Goal: Task Accomplishment & Management: Use online tool/utility

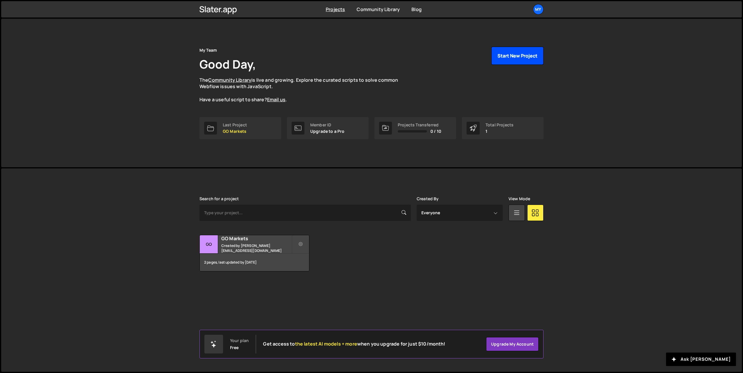
click at [502, 57] on button "Start New Project" at bounding box center [517, 56] width 52 height 18
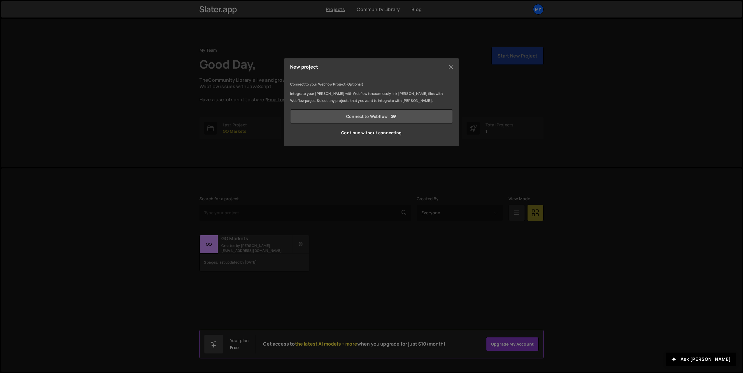
click at [392, 117] on icon at bounding box center [394, 116] width 6 height 3
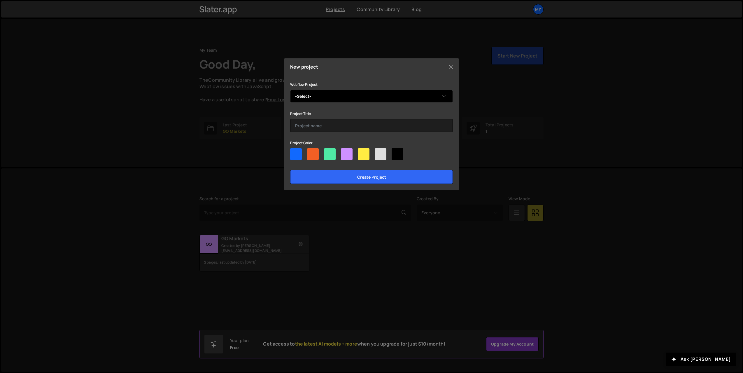
click at [352, 105] on div "Webflow Project -Select- eSmart Academy Project Title Project Color Create proj…" at bounding box center [371, 132] width 163 height 103
click at [351, 94] on select "-Select- eSmart Academy" at bounding box center [371, 96] width 163 height 13
select select "6621ef2013544b1274b192f0"
click at [290, 90] on select "-Select- eSmart Academy" at bounding box center [371, 96] width 163 height 13
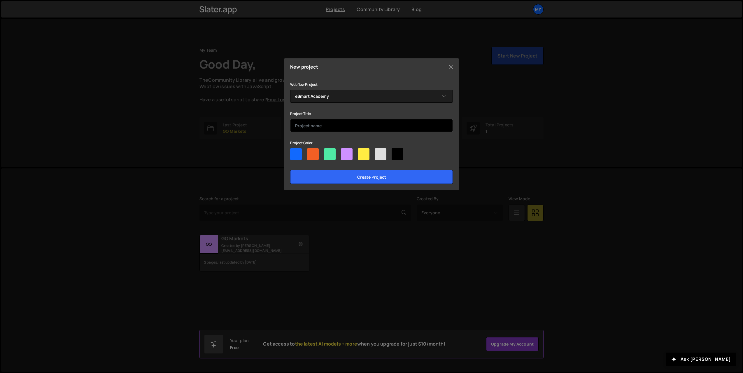
click at [349, 122] on input "text" at bounding box center [371, 125] width 163 height 13
type input "E"
type input "eSmart"
click at [350, 151] on div at bounding box center [347, 154] width 12 height 12
click at [345, 151] on input"] "radio" at bounding box center [343, 150] width 4 height 4
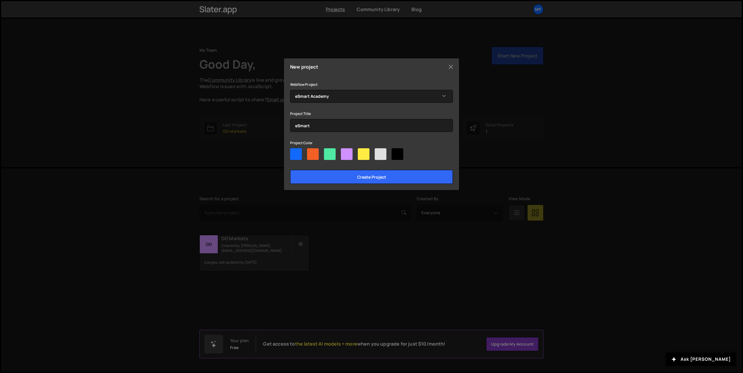
radio input"] "true"
click at [360, 180] on input "Create project" at bounding box center [371, 177] width 163 height 14
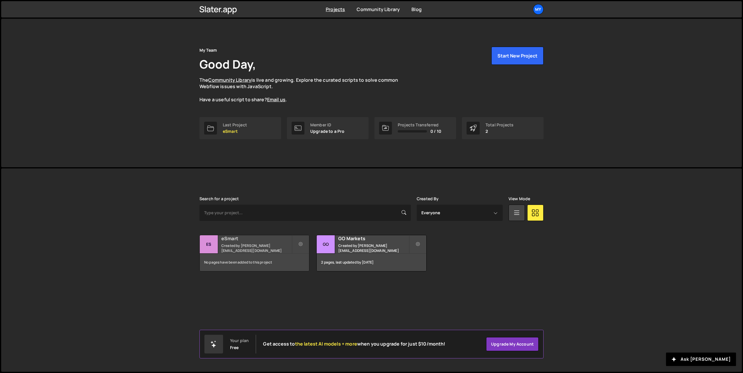
click at [256, 240] on h2 "eSmart" at bounding box center [256, 238] width 70 height 6
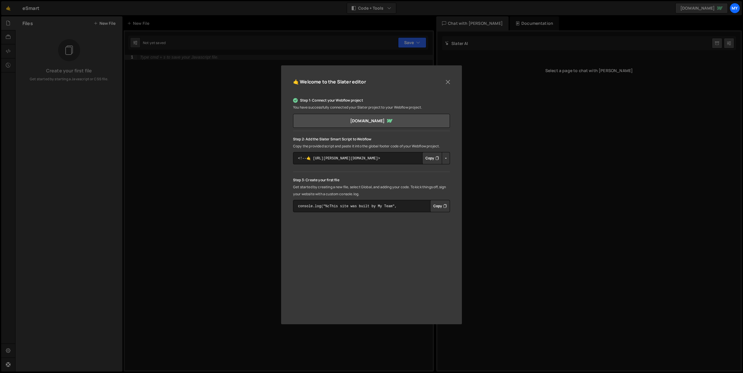
click at [429, 159] on button "Copy" at bounding box center [432, 158] width 20 height 12
click at [396, 205] on textarea "console.log("%cThis site was built by My Team", "background:blue;color:#fff;pad…" at bounding box center [371, 206] width 157 height 12
click at [436, 205] on button "Copy" at bounding box center [440, 206] width 20 height 12
click at [389, 206] on textarea "console.log("%cThis site was built by My Team", "background:blue;color:#fff;pad…" at bounding box center [371, 206] width 157 height 12
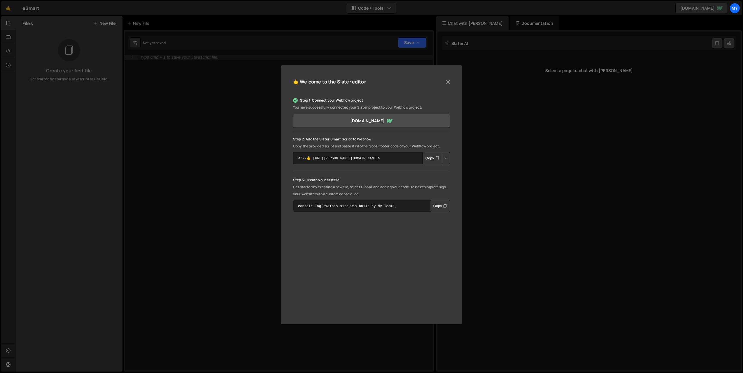
click at [389, 206] on textarea "console.log("%cThis site was built by My Team", "background:blue;color:#fff;pad…" at bounding box center [371, 206] width 157 height 12
click at [273, 149] on div "🤙 Welcome to the Slater editor Step 1: Connect your Webflow project You have su…" at bounding box center [371, 186] width 743 height 373
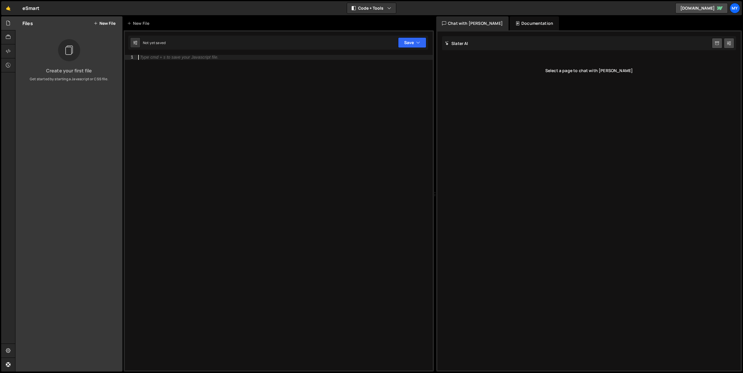
click at [272, 147] on div "Type cmd + s to save your Javascript file." at bounding box center [285, 217] width 296 height 325
click at [411, 39] on button "Save" at bounding box center [412, 42] width 28 height 10
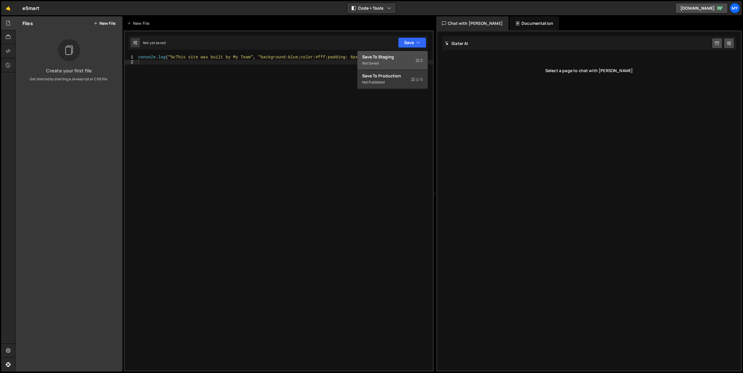
click at [394, 59] on div "Save to Staging S" at bounding box center [392, 57] width 61 height 6
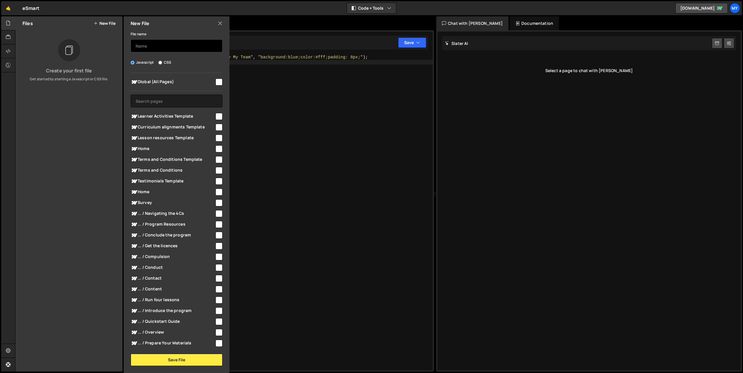
click at [168, 48] on input "text" at bounding box center [177, 45] width 92 height 13
type input "Lightbox Custom Code"
click at [186, 63] on div "Javascript CSS" at bounding box center [177, 62] width 92 height 6
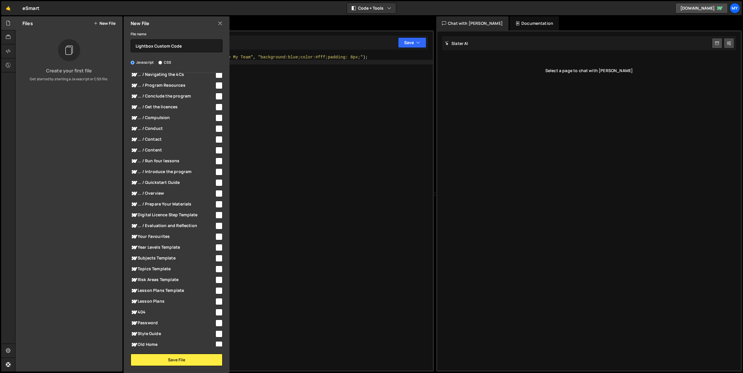
scroll to position [151, 0]
click at [217, 279] on input "checkbox" at bounding box center [218, 278] width 7 height 7
checkbox input "true"
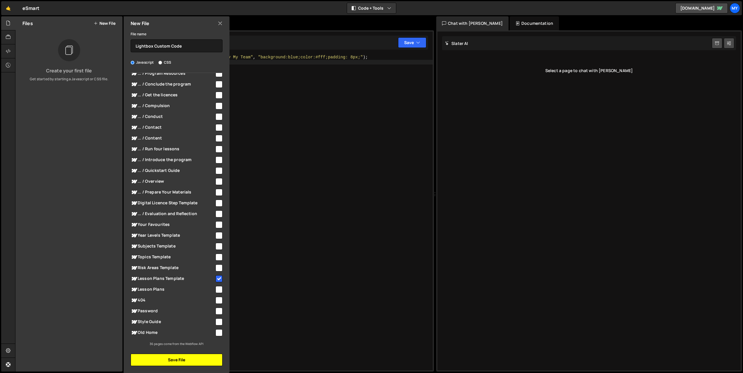
click at [187, 356] on button "Save File" at bounding box center [177, 359] width 92 height 12
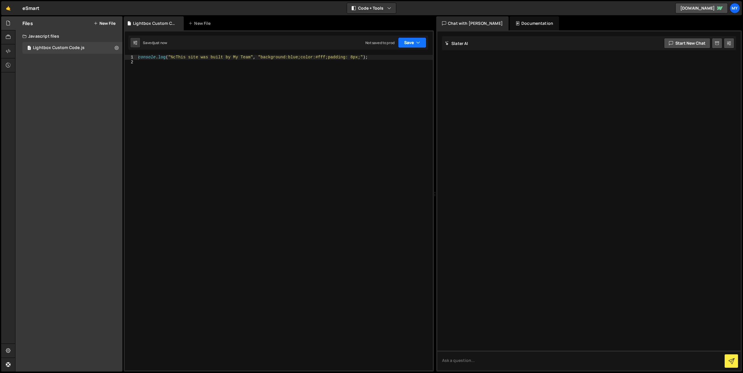
click at [415, 40] on button "Save" at bounding box center [412, 42] width 28 height 10
click at [395, 60] on div "Saved just now" at bounding box center [392, 63] width 61 height 7
drag, startPoint x: 251, startPoint y: 57, endPoint x: 233, endPoint y: 57, distance: 17.8
click at [233, 57] on div "console . log ( "%cThis site was built by My Team" , "background:blue;color:#ff…" at bounding box center [285, 217] width 296 height 325
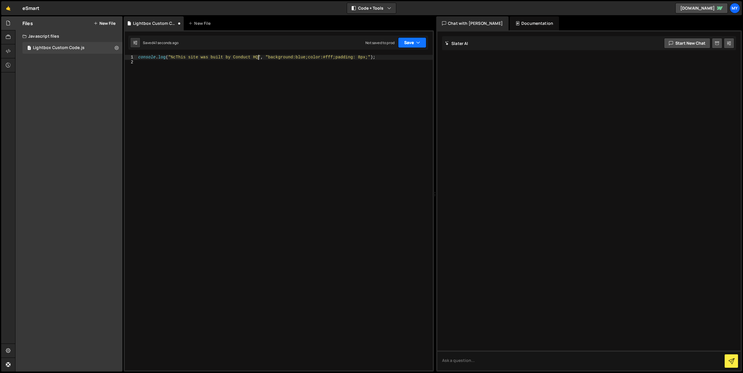
type textarea "console.log("%cThis site was built by Conduct HQ", "background:blue;color:#fff;…"
click at [407, 39] on button "Save" at bounding box center [412, 42] width 28 height 10
click at [407, 60] on div "Saved 42 seconds ago" at bounding box center [392, 63] width 61 height 7
click at [271, 109] on div "console . log ( "%cThis site was built by Conduct HQ" , "background:blue;color:…" at bounding box center [285, 217] width 296 height 325
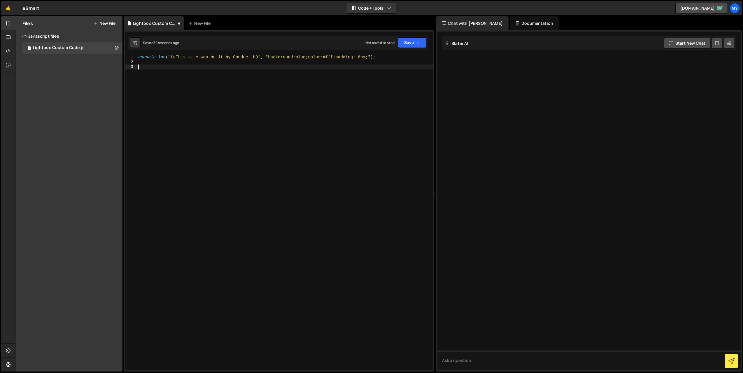
paste textarea "</script>"
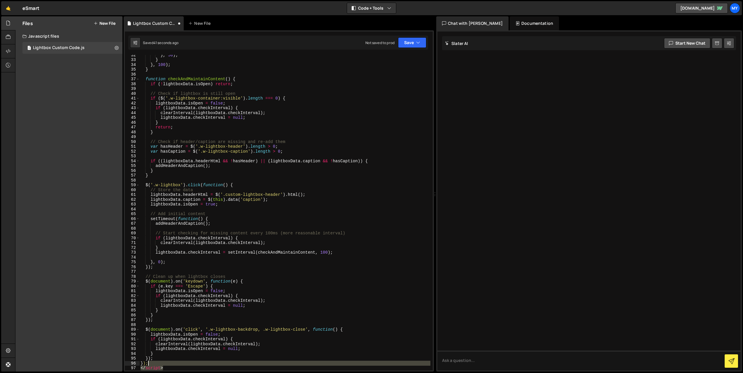
drag, startPoint x: 173, startPoint y: 368, endPoint x: 171, endPoint y: 364, distance: 4.3
click at [171, 364] on div "} , 50 ) ; } } , 100 ) ; } function checkAndMaintainContent ( ) { if ( ! lightb…" at bounding box center [284, 214] width 291 height 325
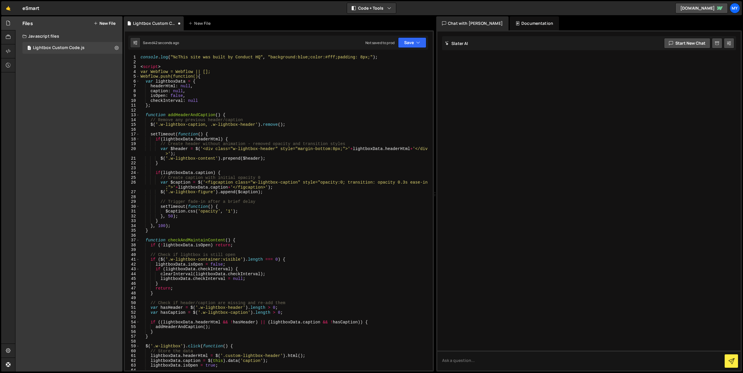
scroll to position [0, 0]
drag, startPoint x: 168, startPoint y: 66, endPoint x: 125, endPoint y: 68, distance: 43.5
click at [125, 68] on div "}); 1 2 3 4 5 6 7 8 9 10 11 12 13 14 15 16 17 18 19 20 21 22 23 24 25 26 27 28 …" at bounding box center [279, 212] width 308 height 315
type textarea "<script>"
click at [414, 41] on button "Save" at bounding box center [412, 42] width 28 height 10
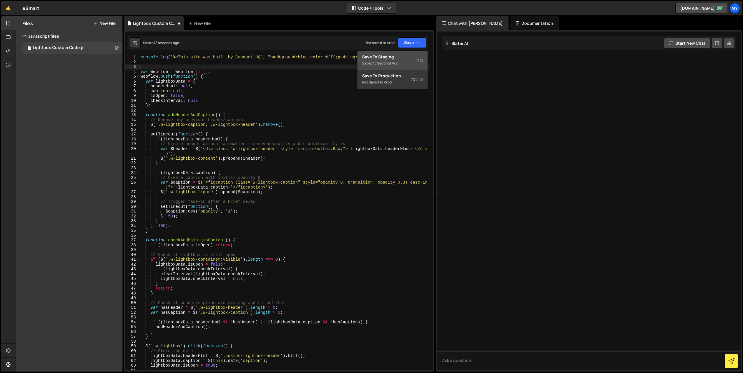
click at [416, 57] on div "Save to Staging S" at bounding box center [392, 57] width 61 height 6
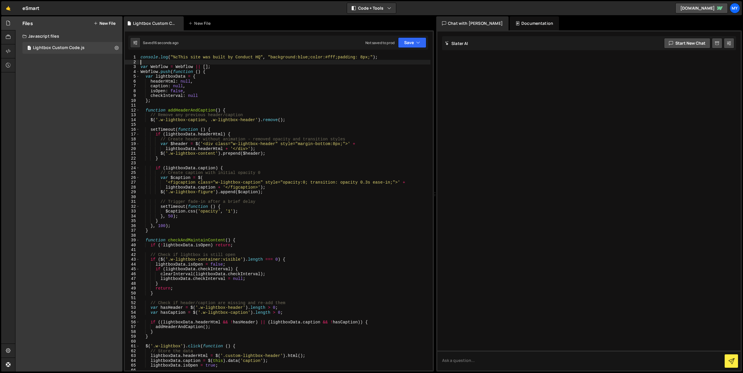
click at [151, 61] on div "console . log ( "%cThis site was built by Conduct HQ" , "background:blue;color:…" at bounding box center [284, 217] width 291 height 325
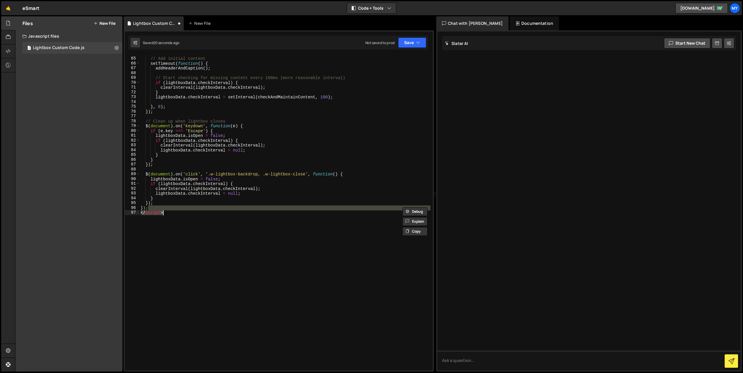
scroll to position [316, 0]
click at [411, 42] on button "Save" at bounding box center [412, 42] width 28 height 10
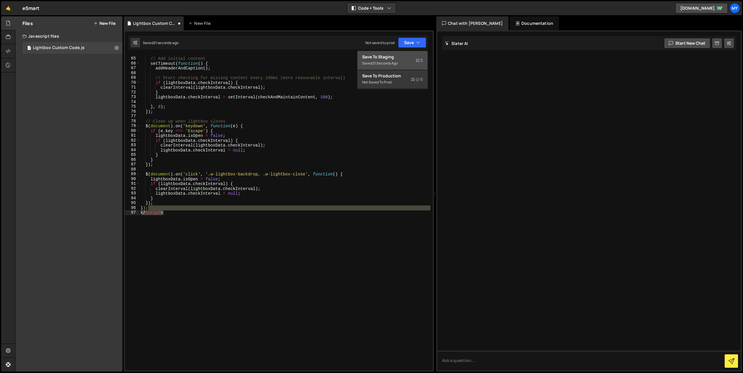
click at [409, 55] on div "Save to Staging S" at bounding box center [392, 57] width 61 height 6
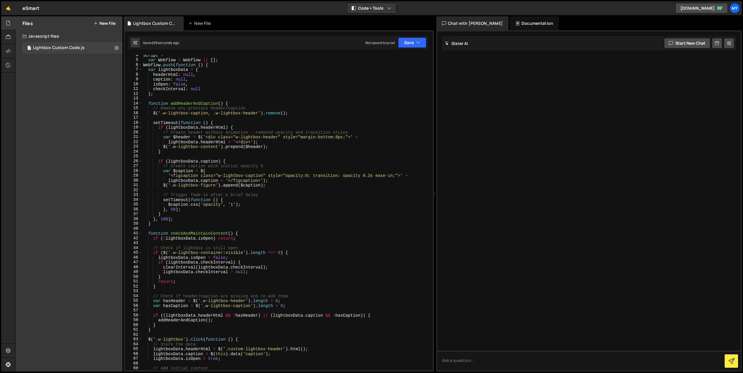
scroll to position [0, 0]
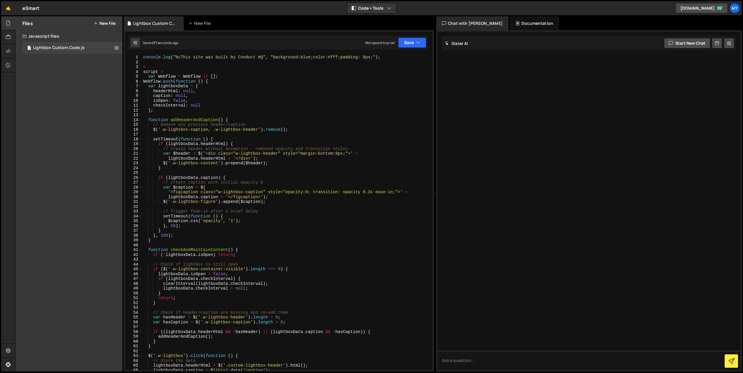
click at [143, 71] on div "console . log ( "%cThis site was built by Conduct HQ" , "background:blue;color:…" at bounding box center [286, 217] width 288 height 325
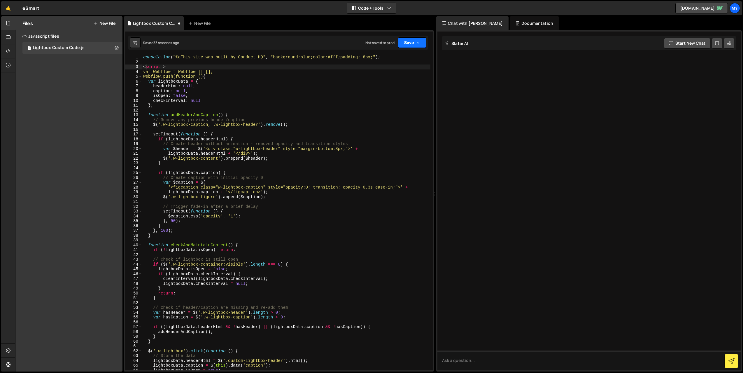
click at [419, 46] on button "Save" at bounding box center [412, 42] width 28 height 10
click at [415, 56] on div "Save to Staging S" at bounding box center [392, 57] width 61 height 6
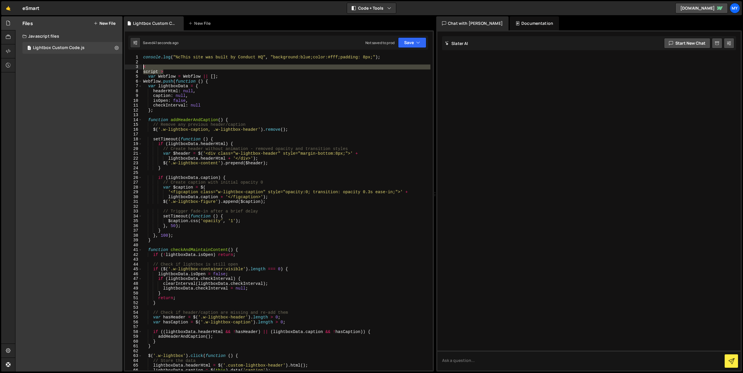
drag, startPoint x: 165, startPoint y: 73, endPoint x: 139, endPoint y: 69, distance: 26.7
click at [139, 69] on div "script > 1 2 3 4 5 6 7 8 9 10 11 12 13 14 15 16 17 18 19 20 21 22 23 24 25 26 2…" at bounding box center [279, 212] width 308 height 315
type textarea "< script >"
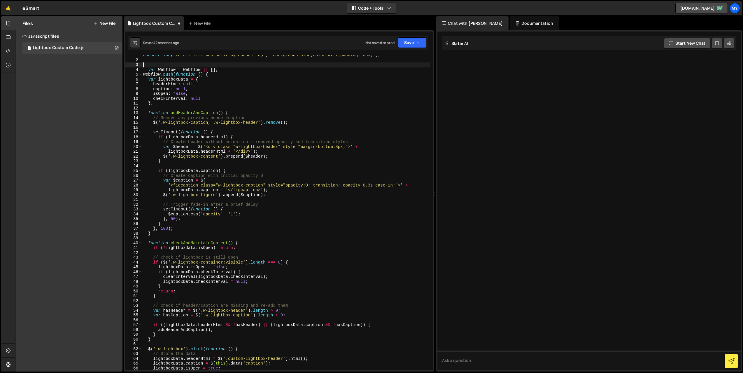
scroll to position [326, 0]
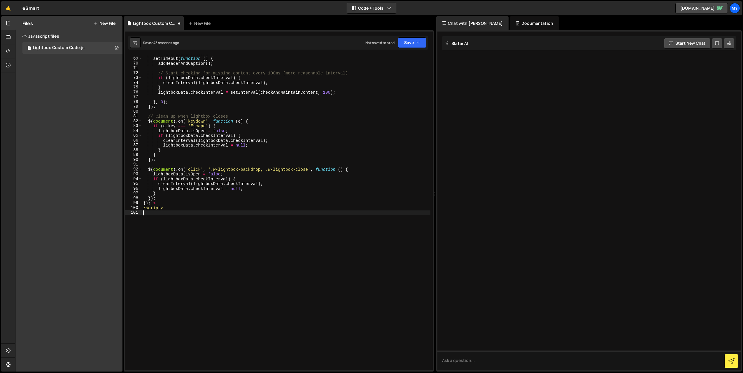
drag, startPoint x: 173, startPoint y: 212, endPoint x: 170, endPoint y: 211, distance: 3.4
click at [170, 212] on div "// Add initial content setTimeout ( function ( ) { addHeaderAndCaption ( ) ; //…" at bounding box center [286, 213] width 288 height 325
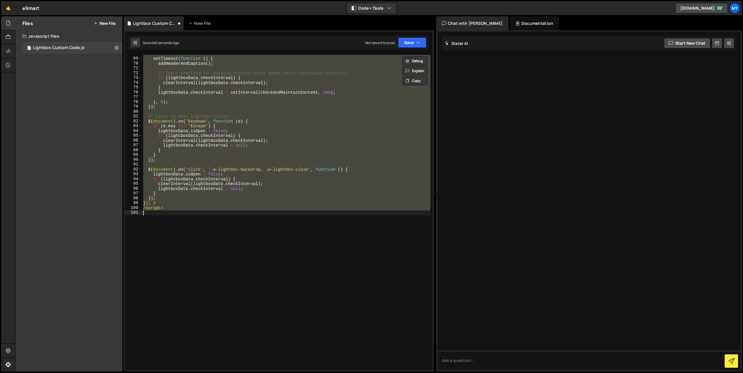
scroll to position [0, 0]
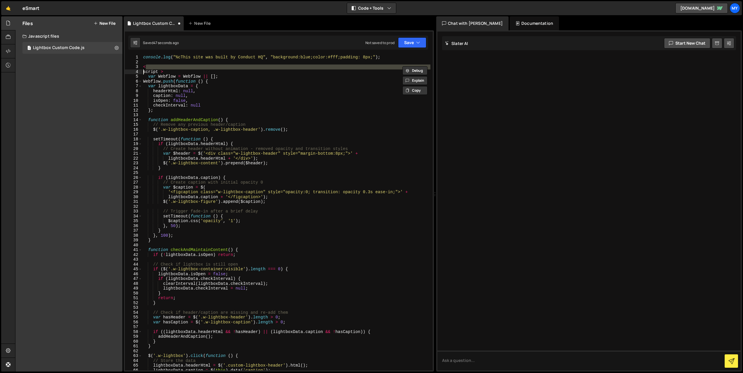
type textarea "}); </script>"
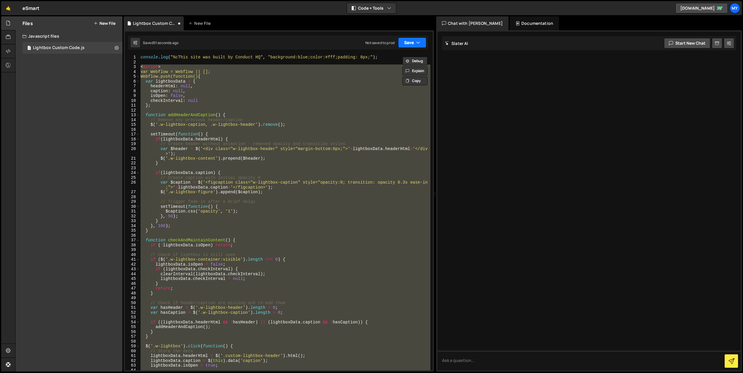
click at [409, 43] on button "Save" at bounding box center [412, 42] width 28 height 10
click at [404, 55] on div "Save to Staging S" at bounding box center [392, 57] width 61 height 6
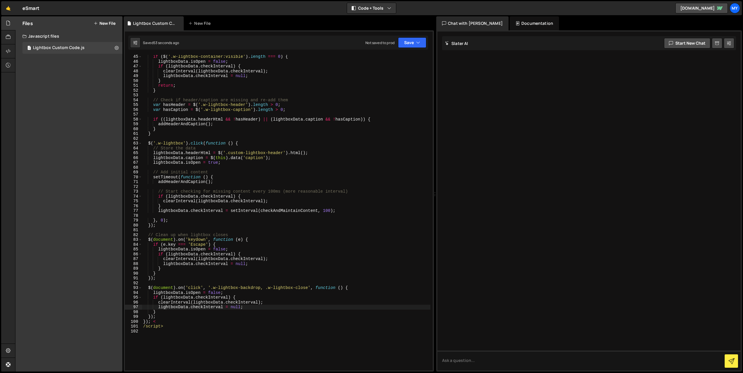
scroll to position [331, 0]
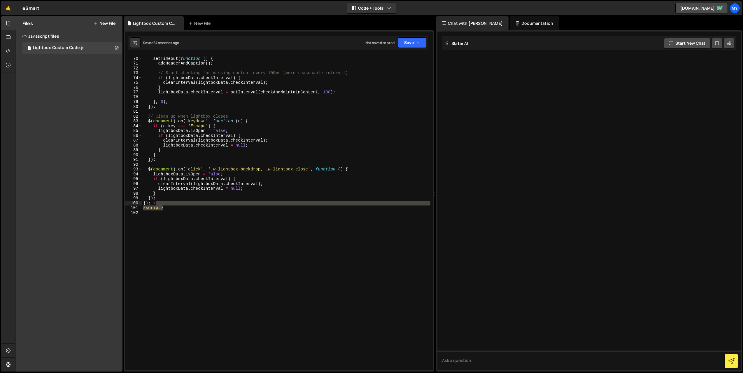
drag, startPoint x: 171, startPoint y: 209, endPoint x: 169, endPoint y: 204, distance: 5.1
click at [169, 204] on div "// Add initial content setTimeout ( function ( ) { addHeaderAndCaption ( ) ; //…" at bounding box center [286, 213] width 288 height 325
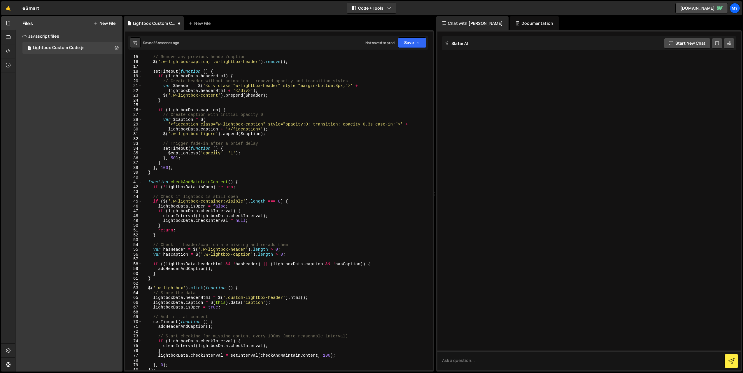
scroll to position [0, 0]
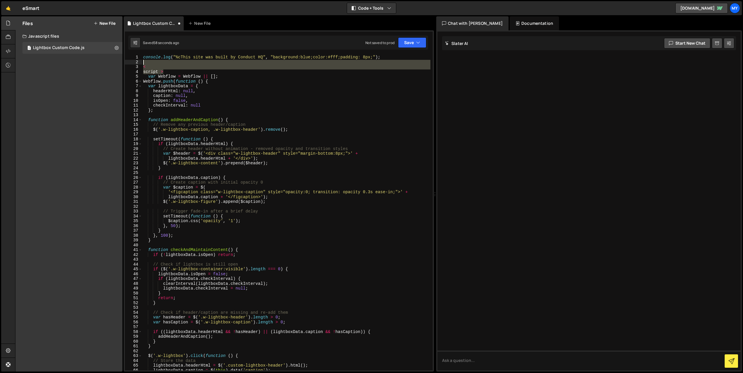
drag, startPoint x: 166, startPoint y: 72, endPoint x: 139, endPoint y: 64, distance: 28.5
click at [139, 64] on div "}); 1 2 3 4 5 6 7 8 9 10 11 12 13 14 15 16 17 18 19 20 21 22 23 24 25 26 27 28 …" at bounding box center [279, 212] width 308 height 315
type textarea "<"
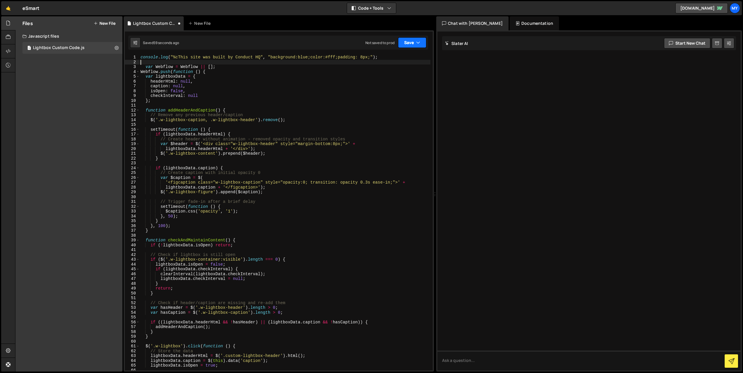
click at [403, 41] on button "Save" at bounding box center [412, 42] width 28 height 10
click at [405, 59] on div "Save to Staging S" at bounding box center [392, 57] width 61 height 6
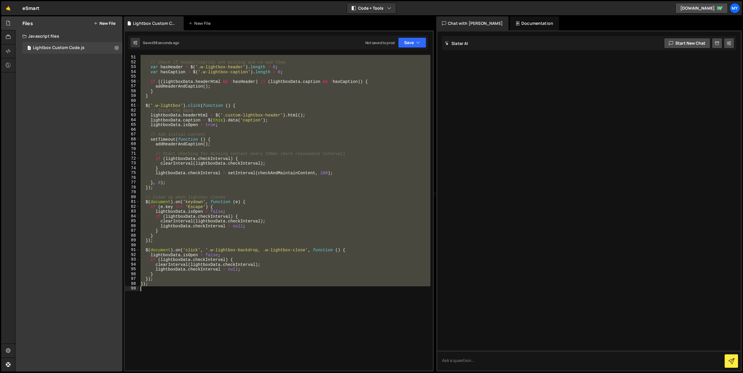
drag, startPoint x: 141, startPoint y: 63, endPoint x: 230, endPoint y: 296, distance: 248.9
click at [230, 296] on div "} // Check if header/caption are missing and re-add them var hasHeader = $ ( '.…" at bounding box center [284, 212] width 291 height 325
paste textarea
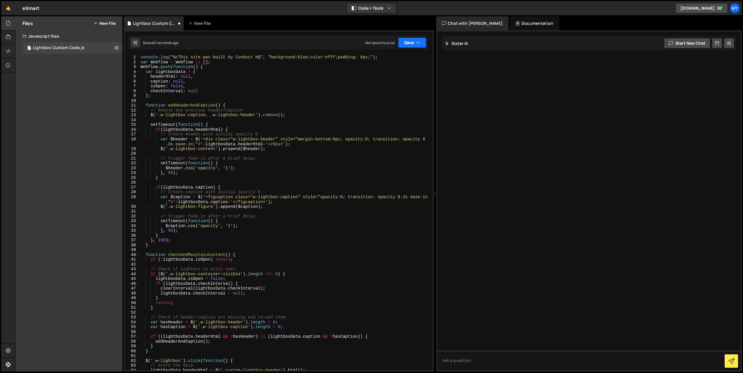
click at [402, 42] on button "Save" at bounding box center [412, 42] width 28 height 10
click at [403, 56] on div "Save to Staging S" at bounding box center [392, 57] width 61 height 6
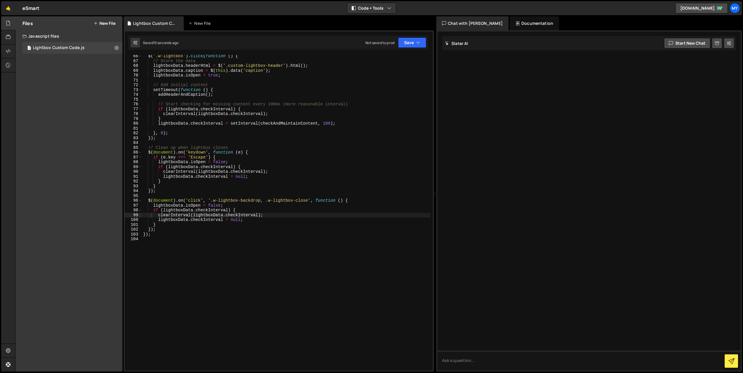
drag, startPoint x: 246, startPoint y: 167, endPoint x: 251, endPoint y: 166, distance: 5.0
click at [246, 167] on div "$ ( '.w-lightbox' ) . click ( function ( ) { // Store the data lightboxData . h…" at bounding box center [286, 216] width 288 height 325
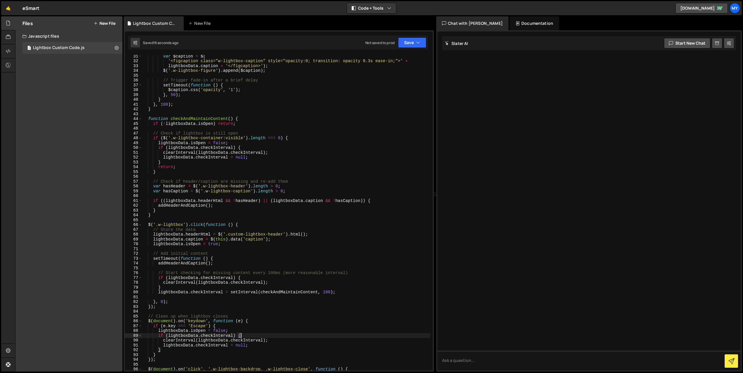
scroll to position [0, 0]
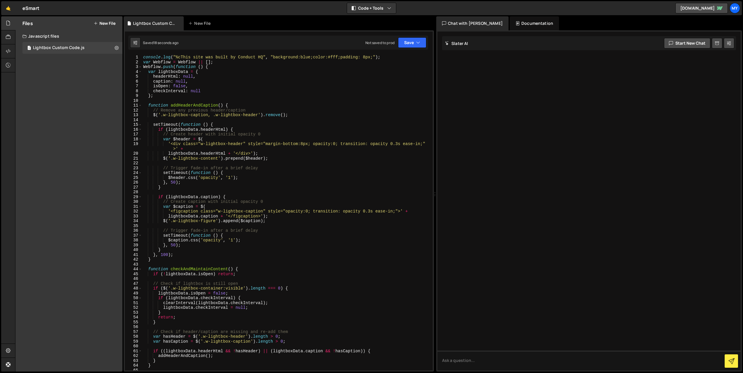
click at [393, 58] on div "console . log ( "%cThis site was built by Conduct HQ" , "background:blue;color:…" at bounding box center [286, 217] width 288 height 325
type textarea "console.log("%cThis site was built by Conduct HQ", "background:blue;color:#fff;…"
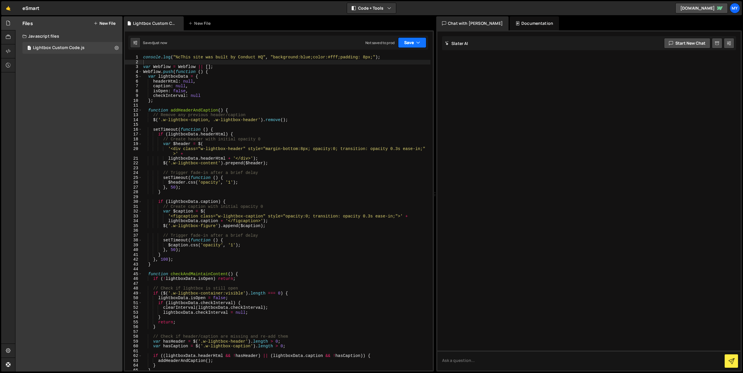
click at [417, 43] on icon "button" at bounding box center [418, 43] width 4 height 6
click at [333, 104] on div "console . log ( "%cThis site was built by Conduct HQ" , "background:blue;color:…" at bounding box center [286, 217] width 288 height 325
click at [5, 34] on div at bounding box center [8, 37] width 14 height 14
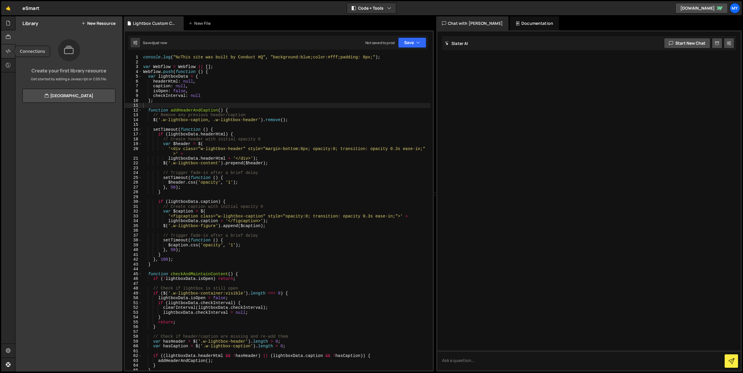
click at [9, 48] on icon at bounding box center [8, 51] width 5 height 6
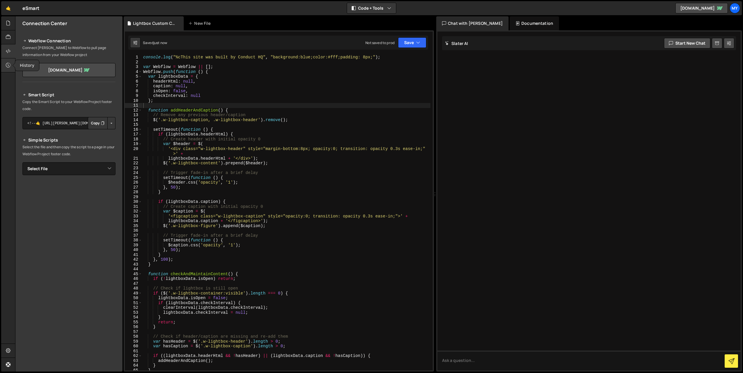
click at [5, 66] on div at bounding box center [8, 65] width 14 height 14
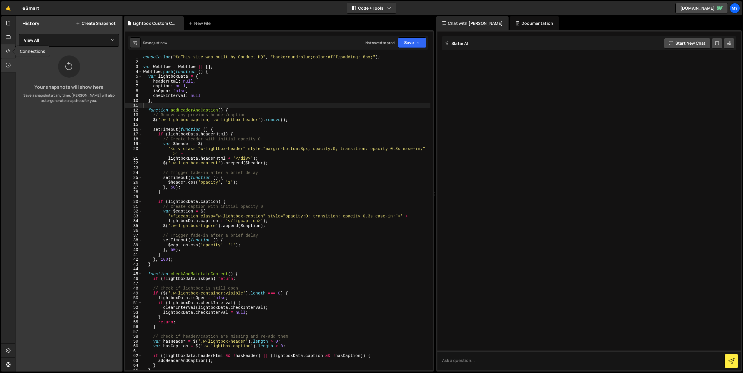
click at [6, 51] on icon at bounding box center [8, 51] width 5 height 6
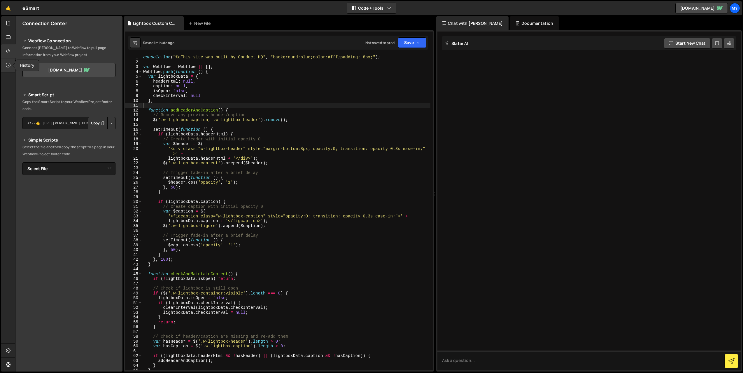
click at [8, 66] on icon at bounding box center [8, 65] width 5 height 6
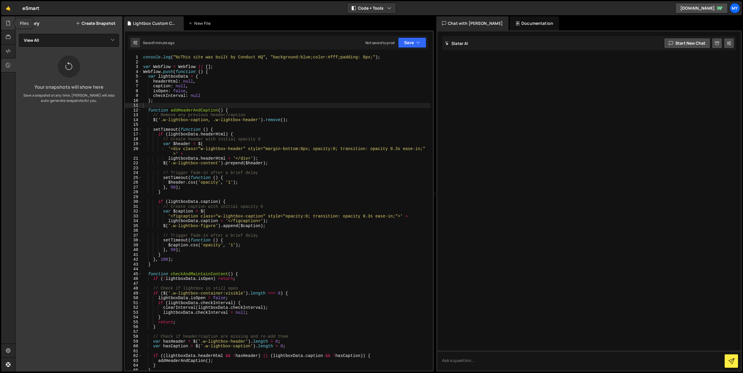
click at [12, 24] on div at bounding box center [8, 23] width 14 height 14
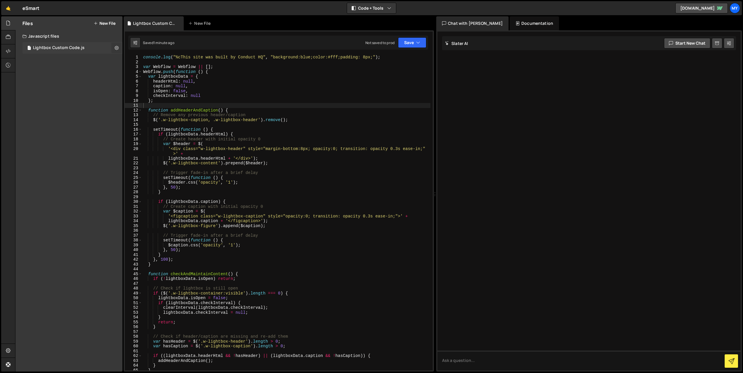
click at [115, 46] on icon at bounding box center [117, 48] width 4 height 6
click at [164, 60] on button "Edit File Settings" at bounding box center [152, 60] width 57 height 12
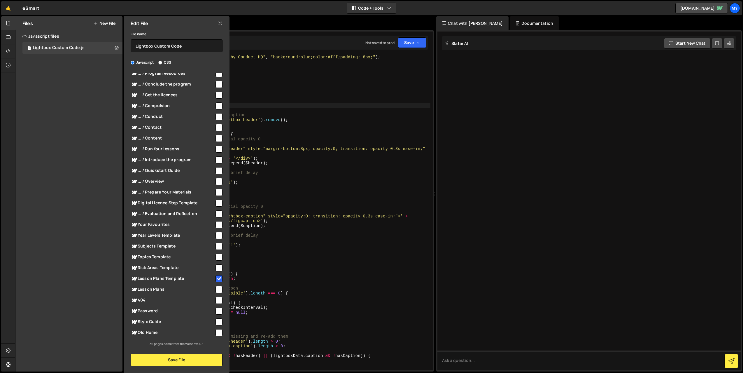
click at [220, 23] on icon at bounding box center [220, 23] width 5 height 6
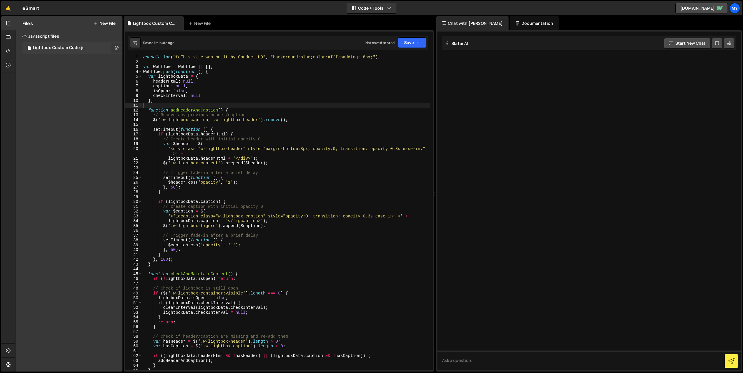
click at [120, 47] on button at bounding box center [116, 48] width 10 height 10
type input "Lightbox Custom Code"
radio input "true"
checkbox input "true"
click at [145, 58] on button "Edit File Settings" at bounding box center [152, 60] width 57 height 12
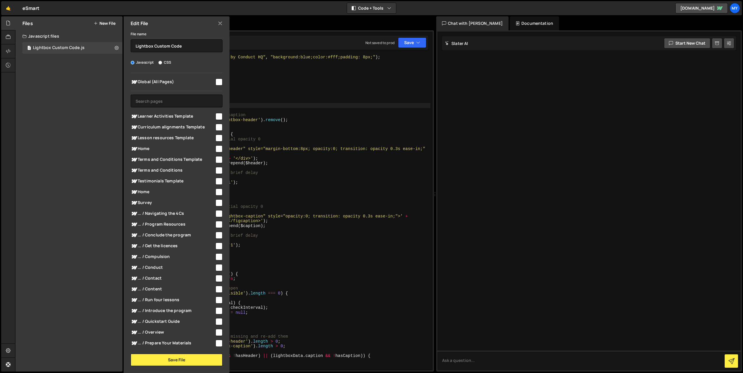
click at [222, 26] on icon at bounding box center [220, 23] width 5 height 6
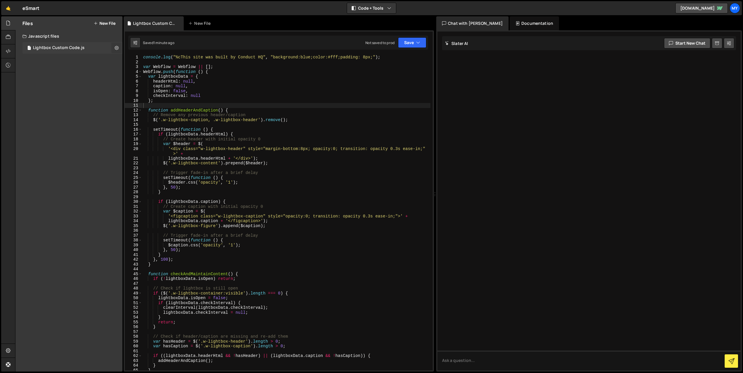
click at [116, 48] on icon at bounding box center [117, 48] width 4 height 6
click at [147, 74] on button "Edit External Scripts" at bounding box center [152, 72] width 57 height 12
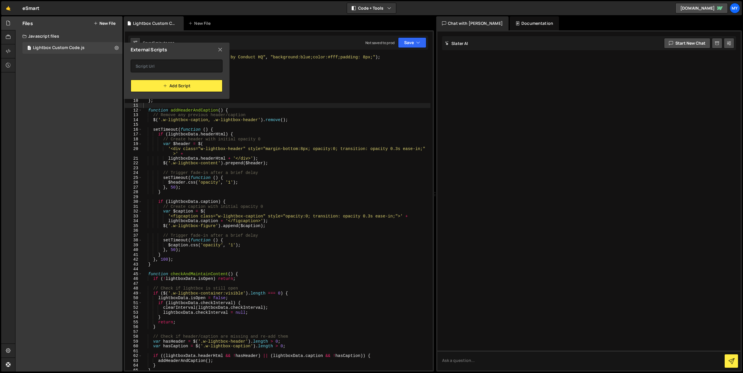
click at [218, 51] on icon at bounding box center [220, 49] width 5 height 6
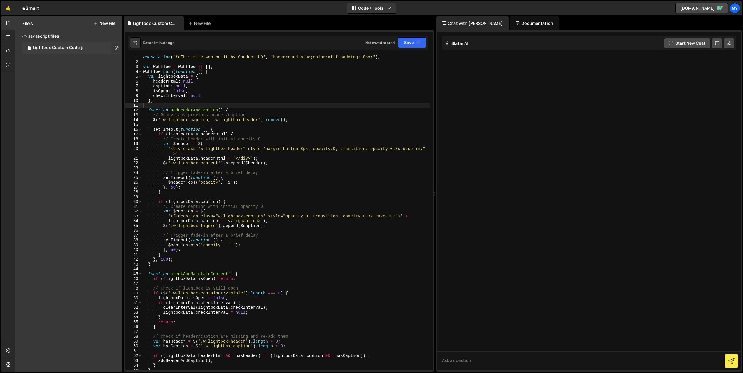
click at [115, 48] on icon at bounding box center [117, 48] width 4 height 6
click at [92, 87] on div "Files New File Create your first file Get started by starting a Javascript or C…" at bounding box center [68, 193] width 107 height 355
click at [10, 34] on icon at bounding box center [8, 37] width 5 height 6
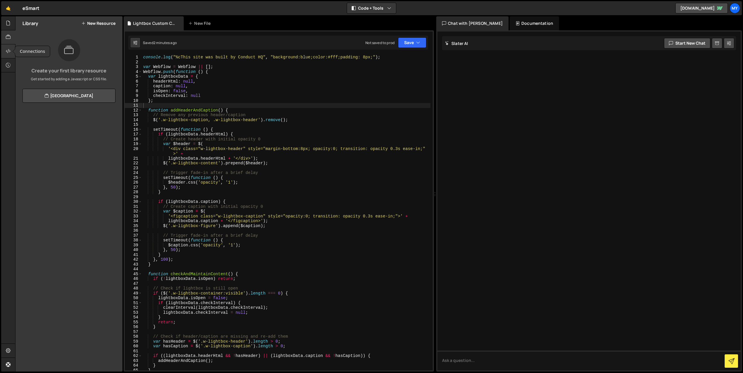
click at [7, 52] on icon at bounding box center [8, 51] width 5 height 6
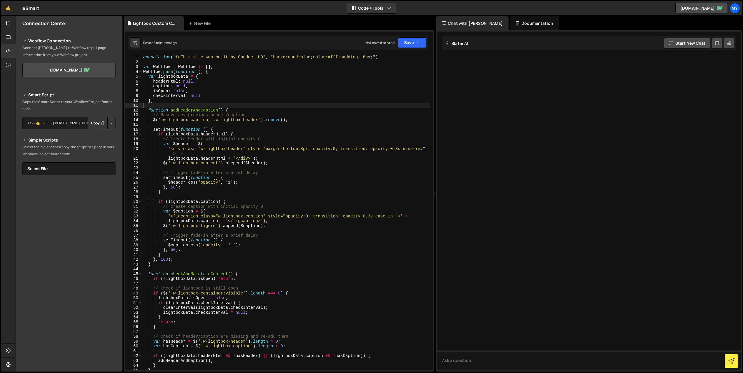
click at [301, 123] on div "console . log ( "%cThis site was built by Conduct HQ" , "background:blue;color:…" at bounding box center [286, 217] width 288 height 325
click at [450, 90] on div at bounding box center [588, 200] width 303 height 339
click at [521, 27] on div "Documentation" at bounding box center [534, 23] width 49 height 14
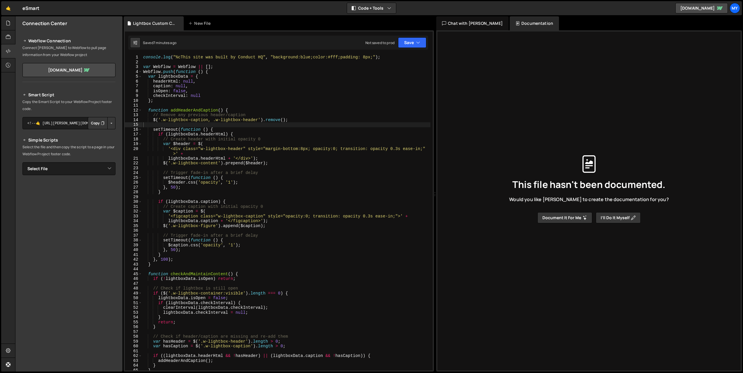
click at [469, 22] on div "Chat with Slater AI" at bounding box center [472, 23] width 72 height 14
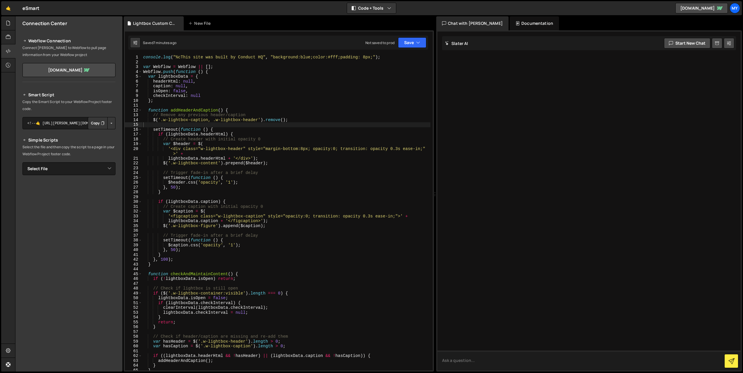
click at [547, 365] on textarea at bounding box center [588, 360] width 303 height 20
click at [475, 91] on div at bounding box center [588, 200] width 303 height 339
click at [510, 363] on textarea at bounding box center [588, 360] width 303 height 20
type textarea "W"
type textarea "The console.log is loading, but the code below isn't"
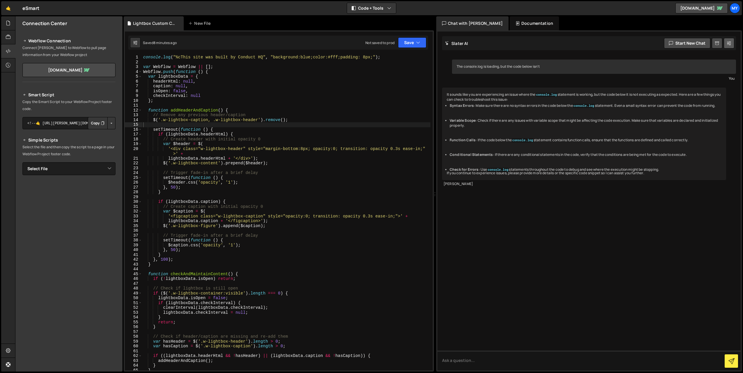
click at [725, 43] on button at bounding box center [729, 43] width 10 height 10
select select "chat"
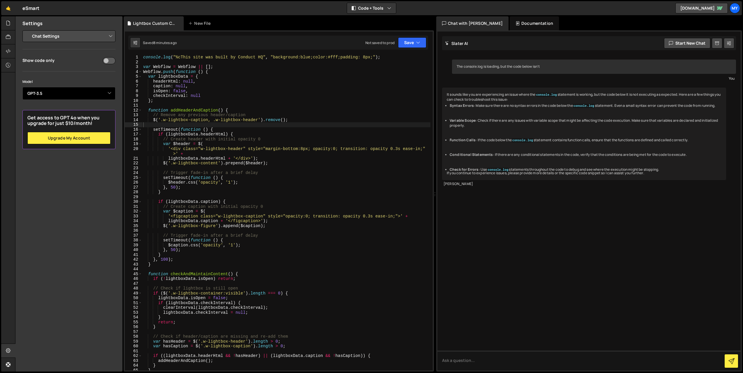
click at [99, 95] on select "Select Model GPT-3.5 GPT-4o mini GPT-4o (Pro) GPT-4.1 (Pro)" at bounding box center [68, 93] width 93 height 13
click at [86, 38] on select "Project Settings Code Editor Settings Chat Settings" at bounding box center [69, 36] width 85 height 13
click at [383, 8] on button "Code + Tools" at bounding box center [371, 8] width 49 height 10
click at [409, 10] on div "🤙 eSmart ⚠️ Code is being edited in another browser Code + Tools Code Only Code…" at bounding box center [371, 8] width 741 height 14
click at [490, 355] on textarea at bounding box center [588, 360] width 303 height 20
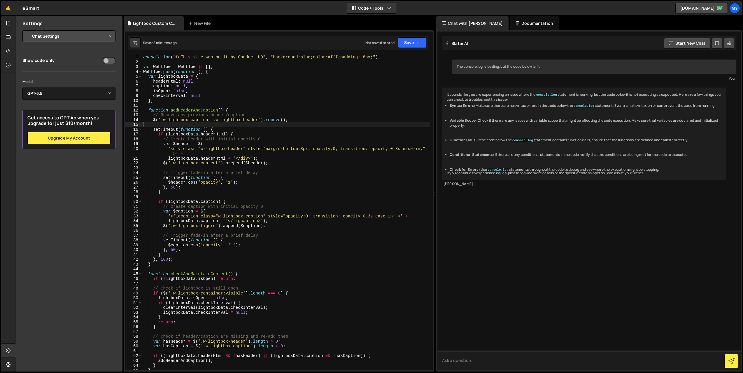
click at [490, 358] on textarea at bounding box center [588, 360] width 303 height 20
click at [331, 68] on div "console . log ( "%cThis site was built by Conduct HQ" , "background:blue;color:…" at bounding box center [286, 217] width 288 height 325
drag, startPoint x: 385, startPoint y: 54, endPoint x: 242, endPoint y: 56, distance: 143.8
click at [234, 56] on div "1 2 console . log ( "%cThis site was built by My Team" , "background:blue;color…" at bounding box center [279, 200] width 310 height 341
type textarea "console.log("%cThis site was built by Conduct HQ", "background:blue;color:#fff;…"
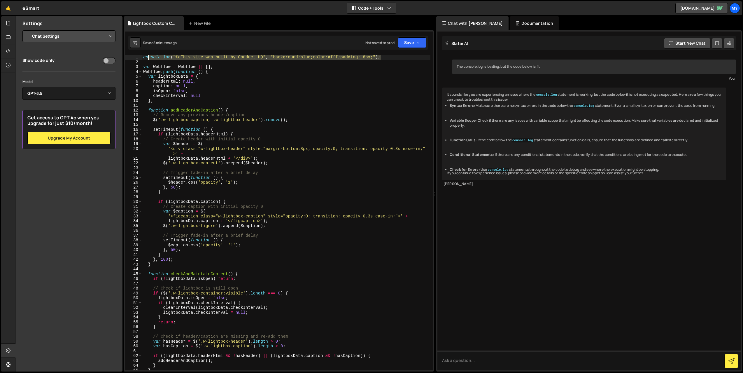
drag, startPoint x: 385, startPoint y: 58, endPoint x: 136, endPoint y: 54, distance: 248.5
click at [137, 55] on div "console.log("%cThis site was built by Conduct HQ", "background:blue;color:#fff;…" at bounding box center [279, 212] width 308 height 315
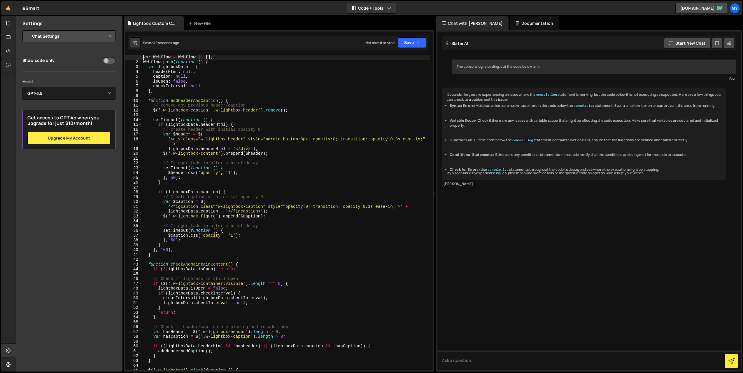
click at [307, 177] on div "var Webflow = Webflow || [ ] ; Webflow . push ( function ( ) { var lightboxData…" at bounding box center [286, 217] width 288 height 325
click at [307, 176] on div "var Webflow = Webflow || [ ] ; Webflow . push ( function ( ) { var lightboxData…" at bounding box center [286, 217] width 288 height 325
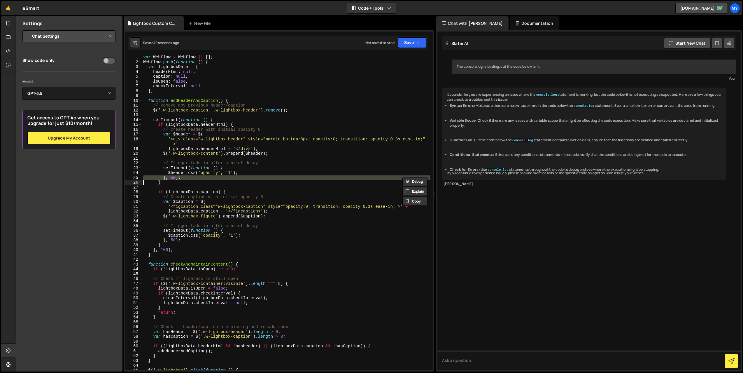
click at [307, 176] on div "var Webflow = Webflow || [ ] ; Webflow . push ( function ( ) { var lightboxData…" at bounding box center [286, 217] width 288 height 325
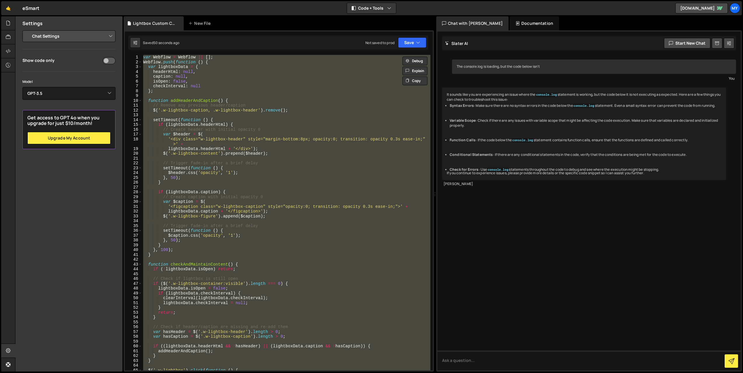
paste textarea "</script>"
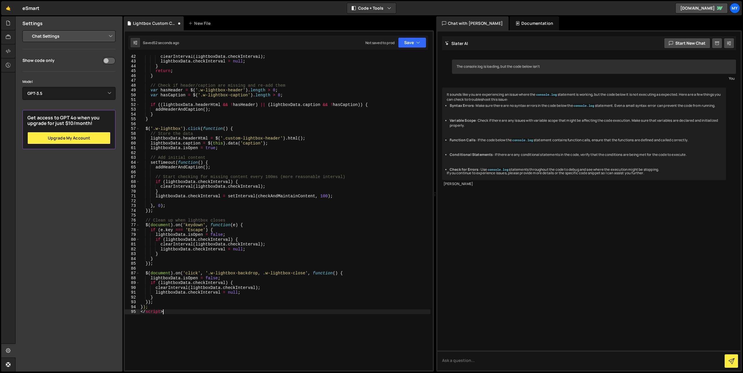
scroll to position [208, 0]
click at [402, 43] on button "Save" at bounding box center [412, 42] width 28 height 10
click at [401, 59] on div "Save to Staging S" at bounding box center [392, 57] width 61 height 6
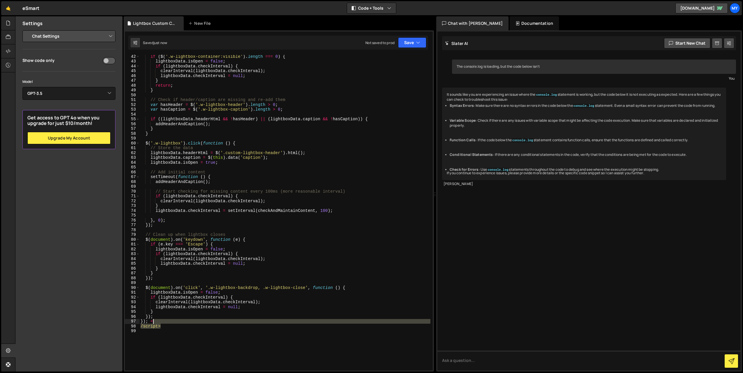
drag, startPoint x: 171, startPoint y: 325, endPoint x: 172, endPoint y: 320, distance: 5.0
click at [172, 320] on div "if ( $ ( '.w-lightbox-container:visible' ) . length === 0 ) { lightboxData . is…" at bounding box center [284, 216] width 291 height 325
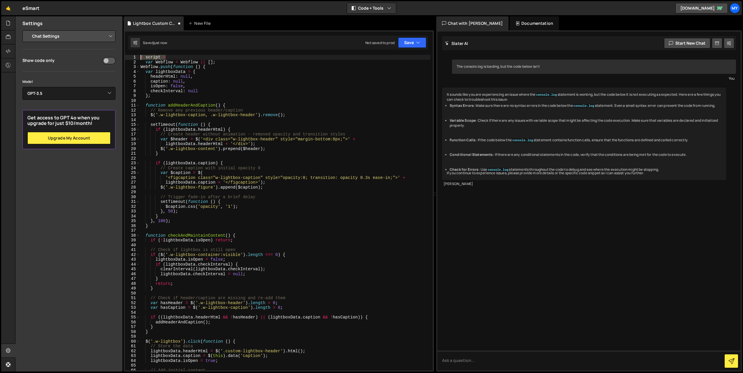
drag, startPoint x: 171, startPoint y: 59, endPoint x: 130, endPoint y: 59, distance: 41.1
click at [130, 59] on div "}); 1 2 3 4 5 6 7 8 9 10 11 12 13 14 15 16 17 18 19 20 21 22 23 24 25 26 27 28 …" at bounding box center [279, 212] width 308 height 315
type textarea "< script >"
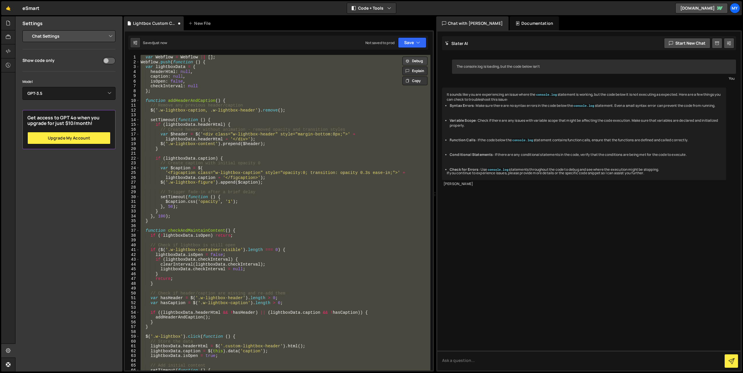
click at [418, 60] on button "Debug" at bounding box center [414, 61] width 25 height 9
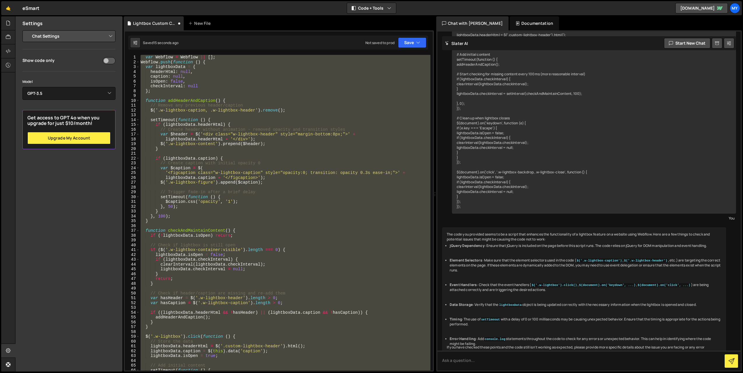
scroll to position [515, 0]
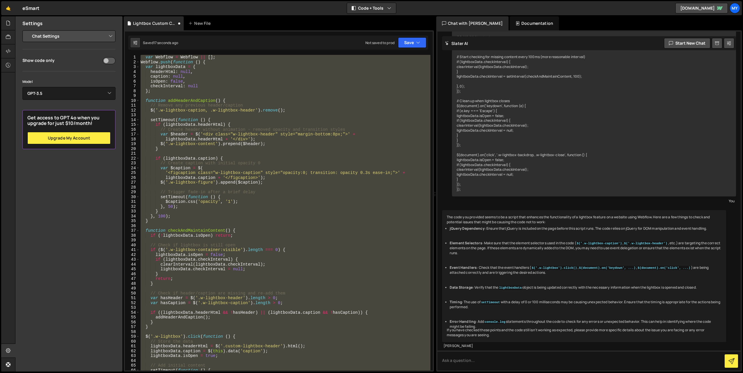
click at [378, 214] on div "var Webflow = Webflow || [ ] ; Webflow . push ( function ( ) { var lightboxData…" at bounding box center [284, 212] width 291 height 315
type textarea "}, 100);"
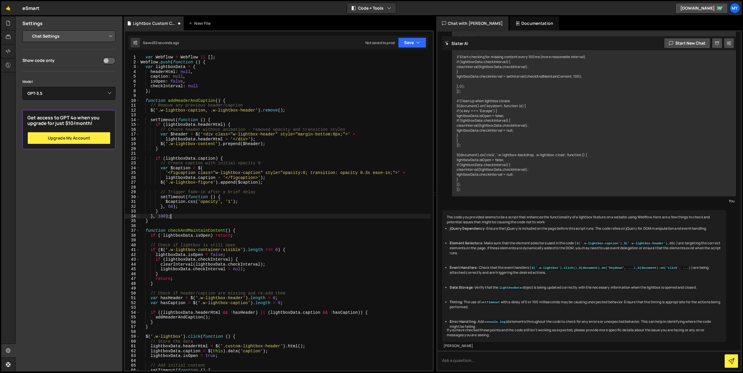
click at [523, 246] on ul "jQuery Dependency : Ensure that jQuery is included on the page before this scri…" at bounding box center [584, 277] width 275 height 103
click at [500, 299] on li "Timing : The use of setTimeout with a delay of 0 or 100 milliseconds may be cau…" at bounding box center [586, 304] width 272 height 10
click at [505, 358] on textarea at bounding box center [588, 360] width 303 height 20
type textarea "It's not lodaing at all"
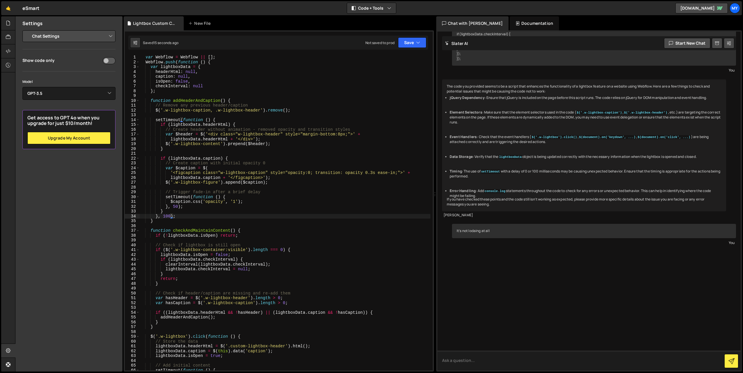
scroll to position [697, 0]
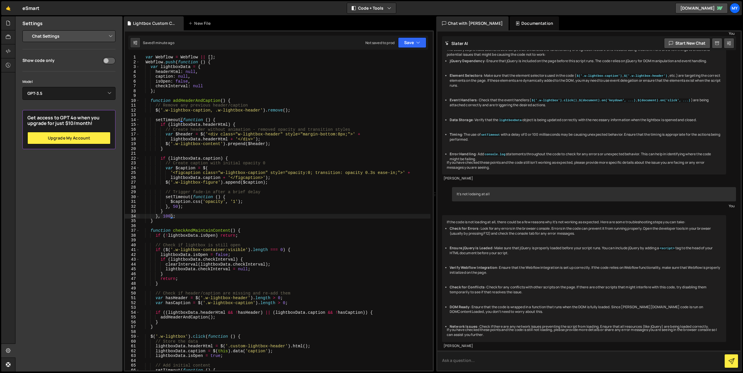
paste textarea "<script> var Webflow = Webflow || []; Webflow.push(function() { var lightboxDat…"
type textarea "<script> var Webflow = Webflow || []; Webflow.push(function() { var lightboxDat…"
click at [274, 218] on div "var Webflow = Webflow || [ ] ; Webflow . push ( function ( ) { var lightboxData…" at bounding box center [284, 217] width 291 height 325
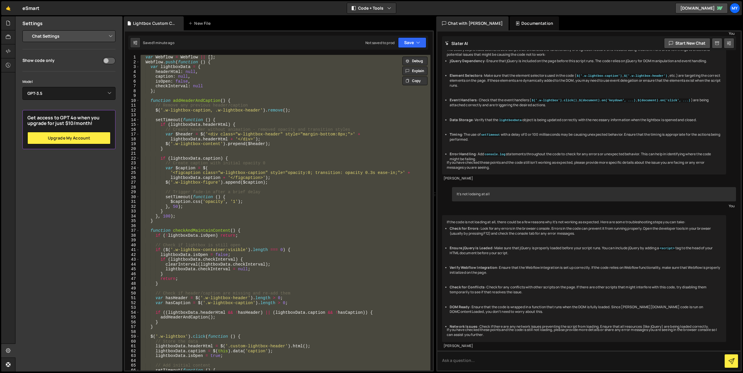
paste textarea "</script>"
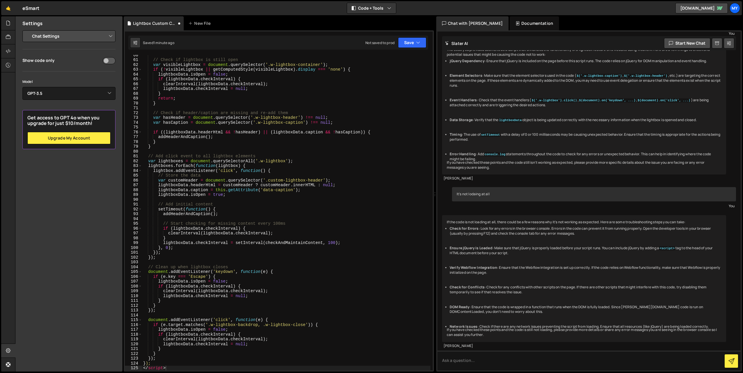
drag, startPoint x: 174, startPoint y: 370, endPoint x: 171, endPoint y: 364, distance: 7.0
click at [171, 364] on div "1 2 console . log ( "%cThis site was built by My Team" , "background:blue;color…" at bounding box center [279, 200] width 310 height 341
click at [170, 364] on div "// Check if lightbox is still open var visibleLightbox = document . querySelect…" at bounding box center [286, 214] width 288 height 325
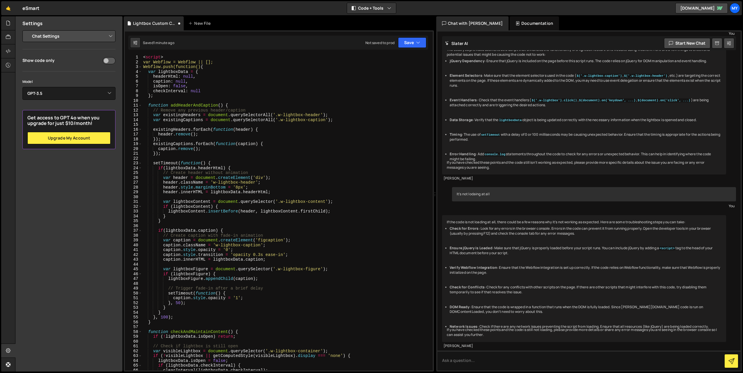
scroll to position [0, 0]
drag, startPoint x: 170, startPoint y: 57, endPoint x: 134, endPoint y: 56, distance: 35.6
click at [134, 56] on div "}); 1 2 3 4 5 6 7 8 9 10 11 12 13 14 15 16 17 18 19 20 21 22 23 24 25 26 27 28 …" at bounding box center [279, 212] width 308 height 315
type textarea "<script>"
type textarea "var Webflow = Webflow || [];"
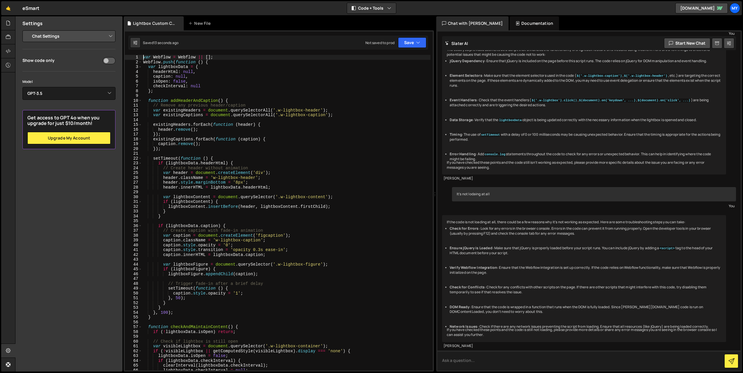
click at [483, 365] on textarea at bounding box center [588, 360] width 303 height 20
type textarea "I"
paste textarea "<script> var Webflow = Webflow || []; Webflow.push(function() { var lightboxDat…"
type textarea "I've updated the code to pure js: <script> var Webflow = Webflow || []; Webflow…"
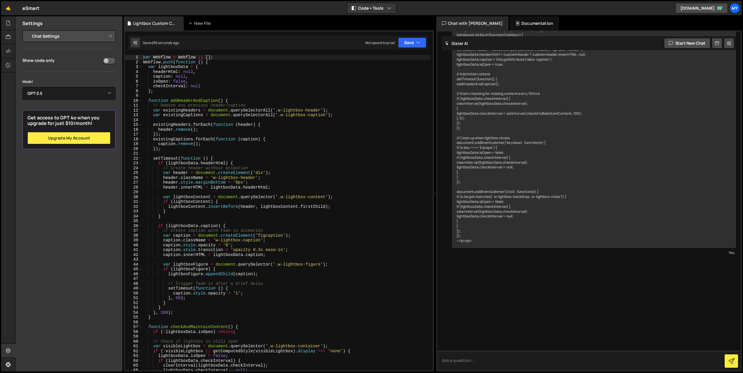
scroll to position [1476, 0]
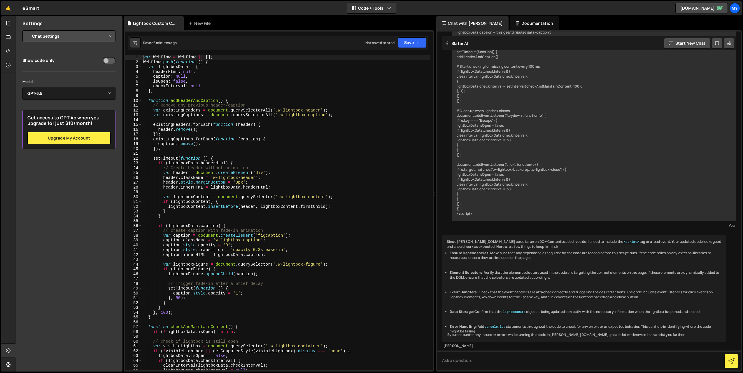
click at [276, 238] on div "var Webflow = Webflow || [ ] ; Webflow . push ( function ( ) { var lightboxData…" at bounding box center [286, 217] width 288 height 325
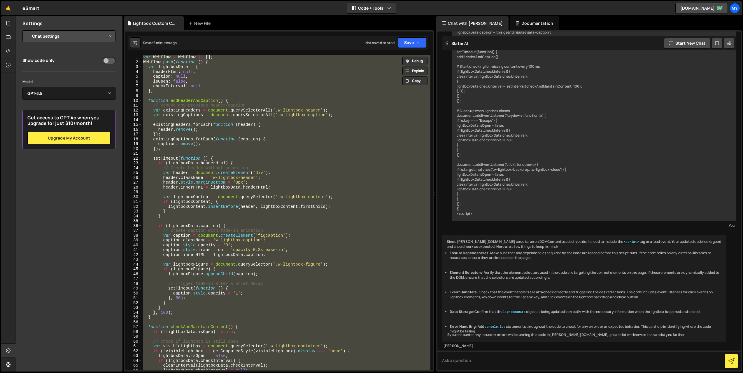
paste textarea "</script>"
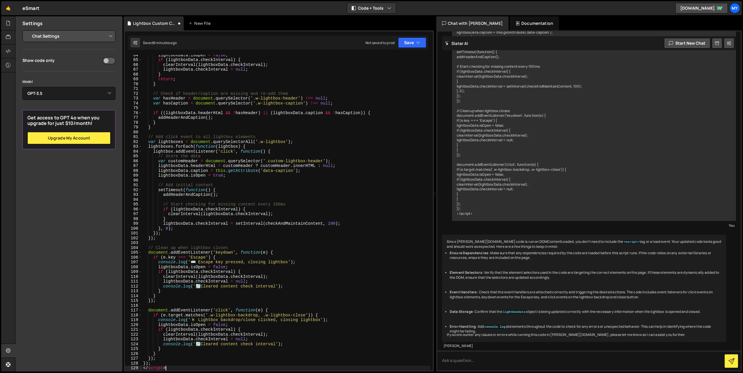
scroll to position [310, 0]
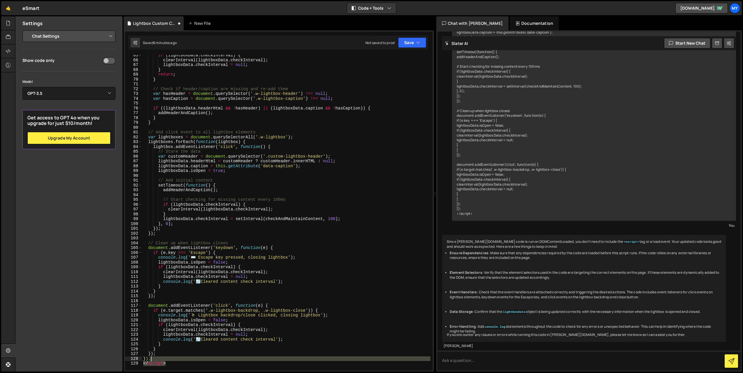
drag, startPoint x: 170, startPoint y: 365, endPoint x: 172, endPoint y: 341, distance: 24.0
click at [168, 360] on div "if ( lightboxData . checkInterval ) { clearInterval ( lightboxData . checkInter…" at bounding box center [286, 215] width 288 height 325
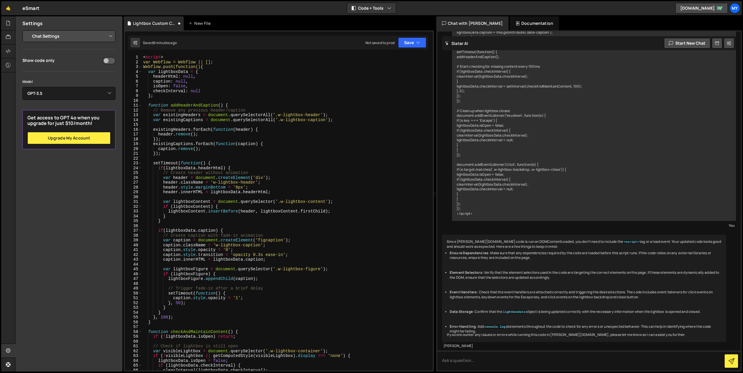
click at [170, 55] on div "1 2 console . log ( "%cThis site was built by My Team" , "background:blue;color…" at bounding box center [279, 200] width 310 height 341
type textarea "<script>"
drag, startPoint x: 167, startPoint y: 57, endPoint x: 137, endPoint y: 56, distance: 30.6
click at [137, 56] on div "<script> 1 2 3 4 5 6 7 8 9 10 11 12 13 14 15 16 17 18 19 20 21 22 23 24 25 26 2…" at bounding box center [279, 212] width 308 height 315
click at [413, 42] on button "Save" at bounding box center [412, 42] width 28 height 10
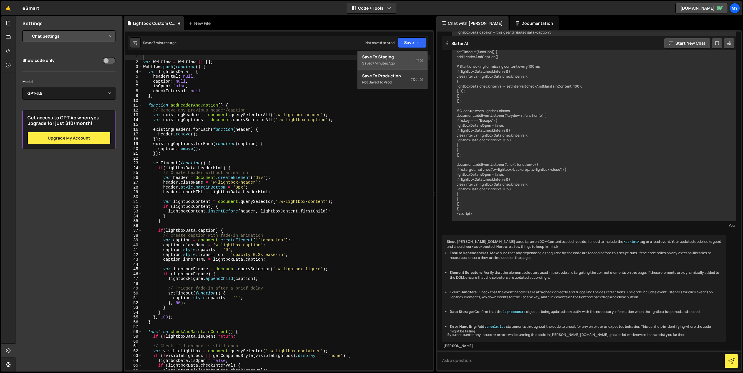
click at [410, 58] on div "Save to Staging S" at bounding box center [392, 57] width 61 height 6
